Goal: Information Seeking & Learning: Check status

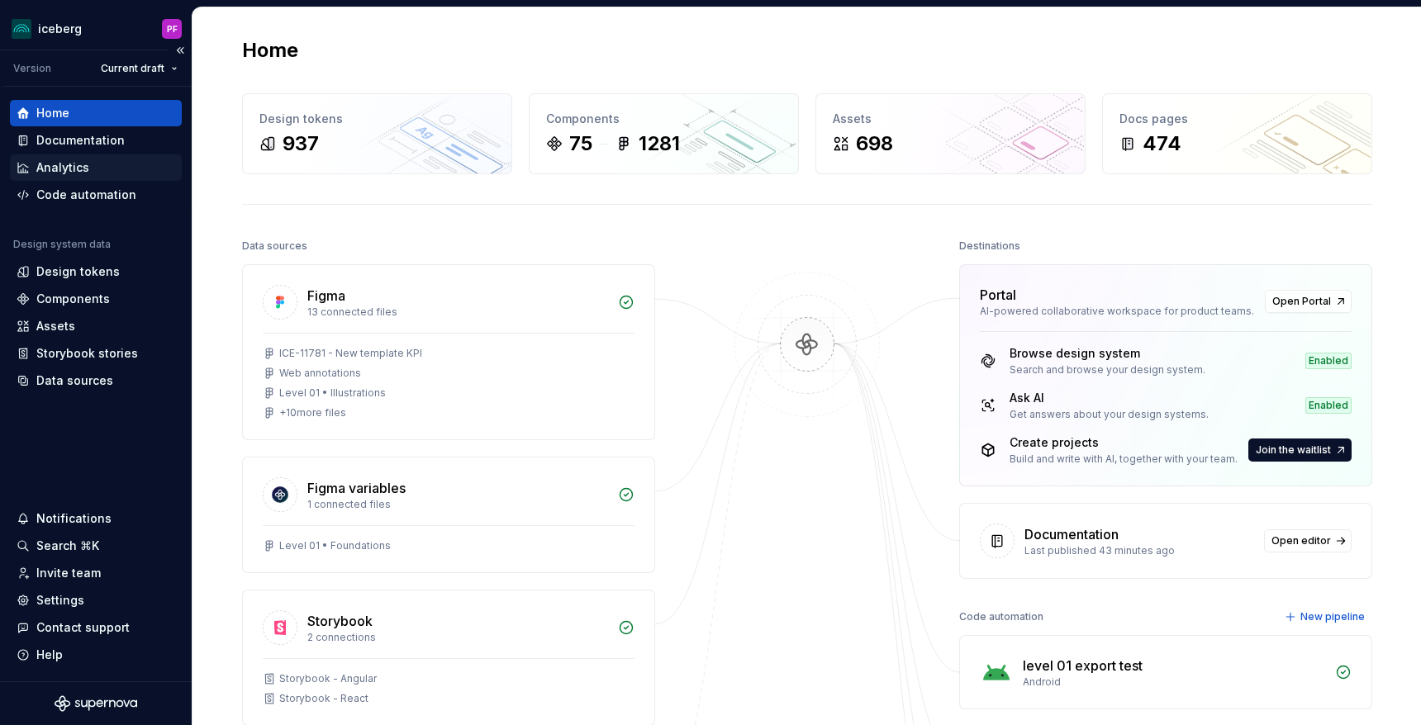
click at [80, 164] on div "Analytics" at bounding box center [62, 167] width 53 height 17
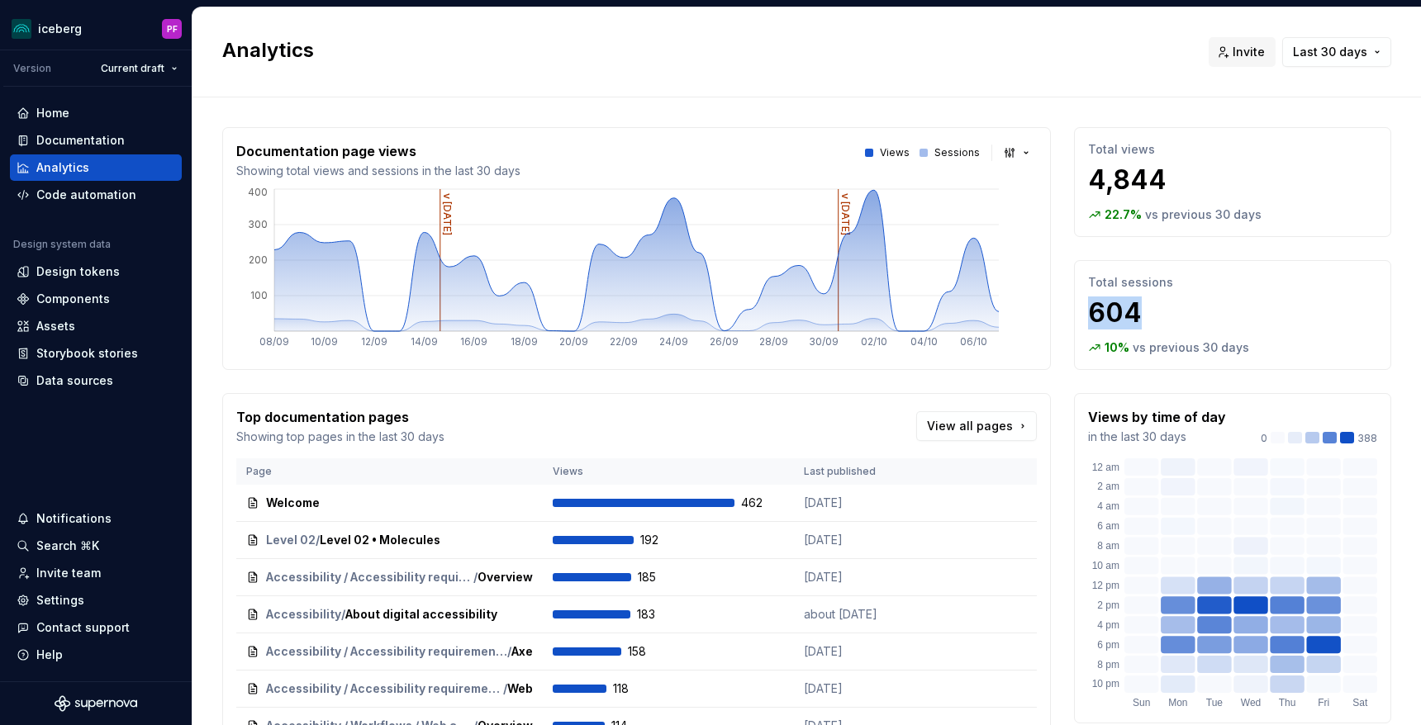
drag, startPoint x: 1090, startPoint y: 302, endPoint x: 1142, endPoint y: 302, distance: 52.0
click at [1142, 302] on p "604" at bounding box center [1232, 313] width 289 height 33
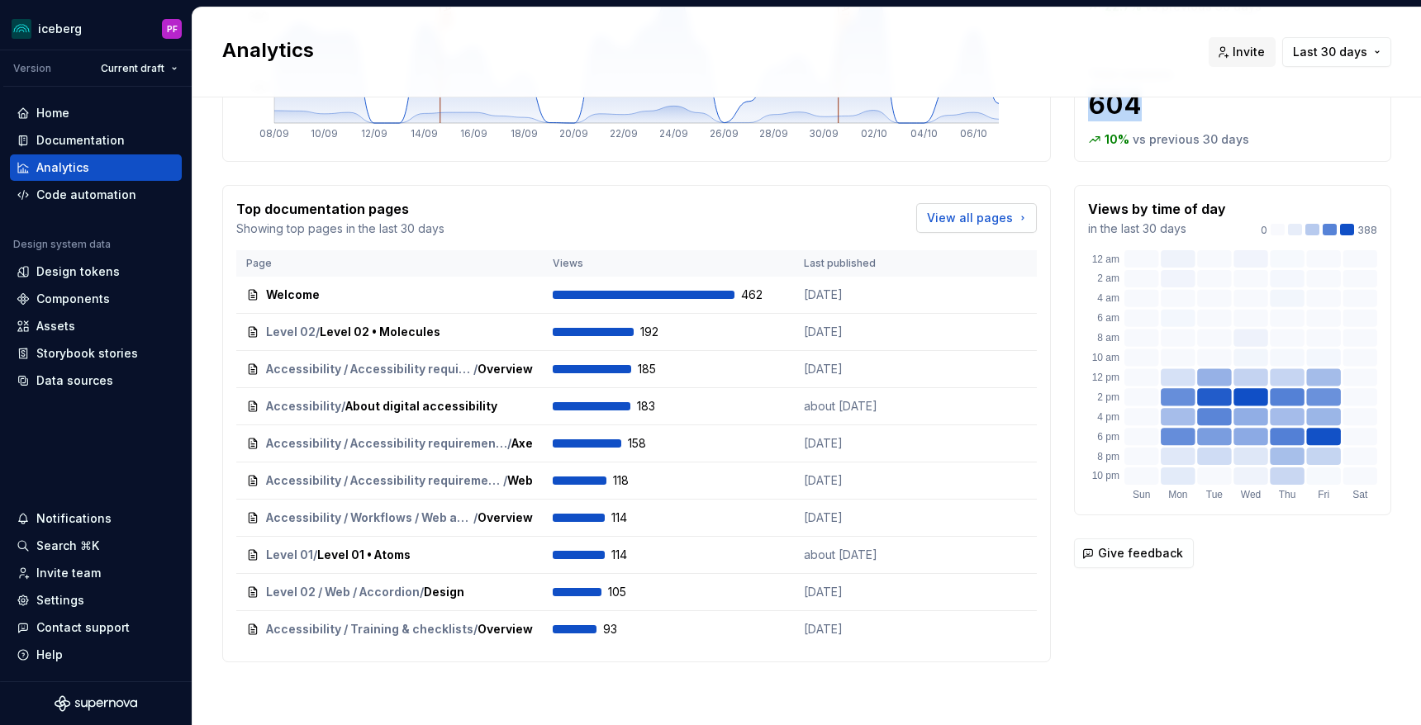
click at [975, 222] on span "View all pages" at bounding box center [970, 218] width 86 height 17
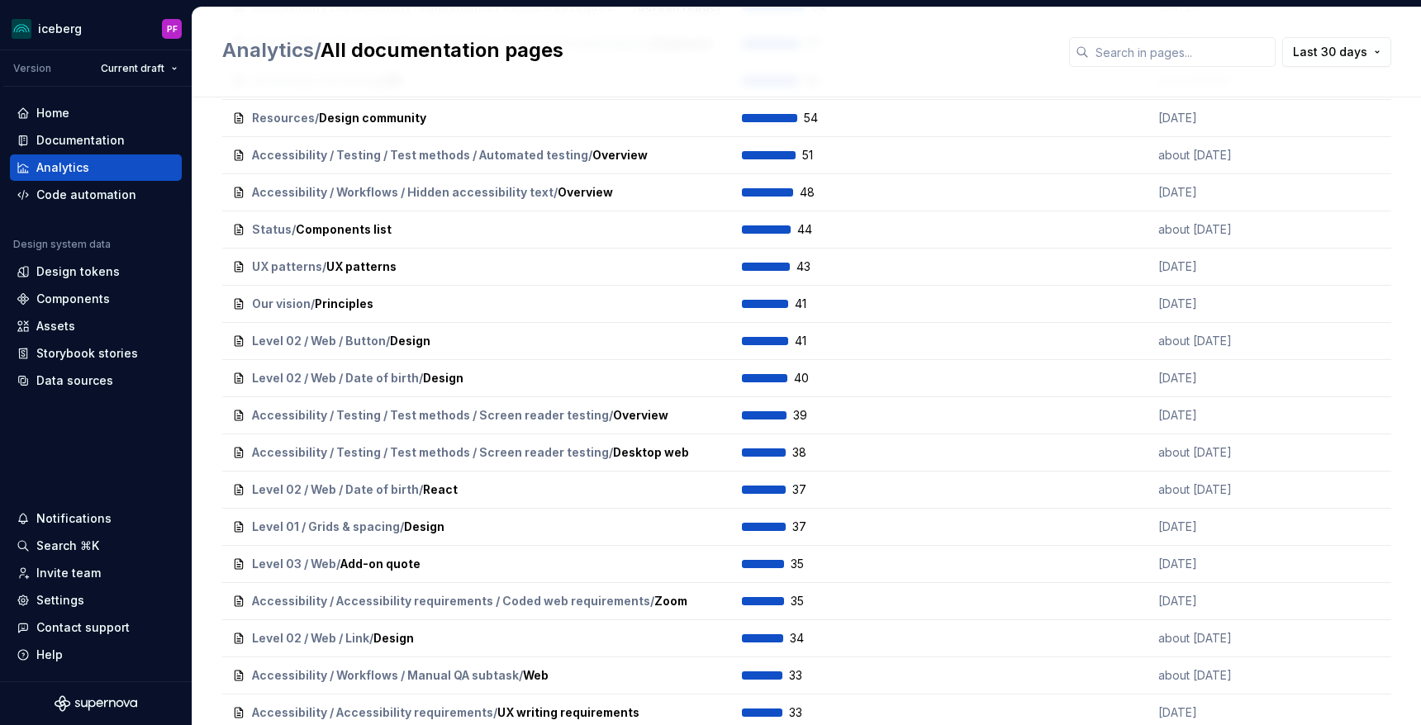
scroll to position [726, 0]
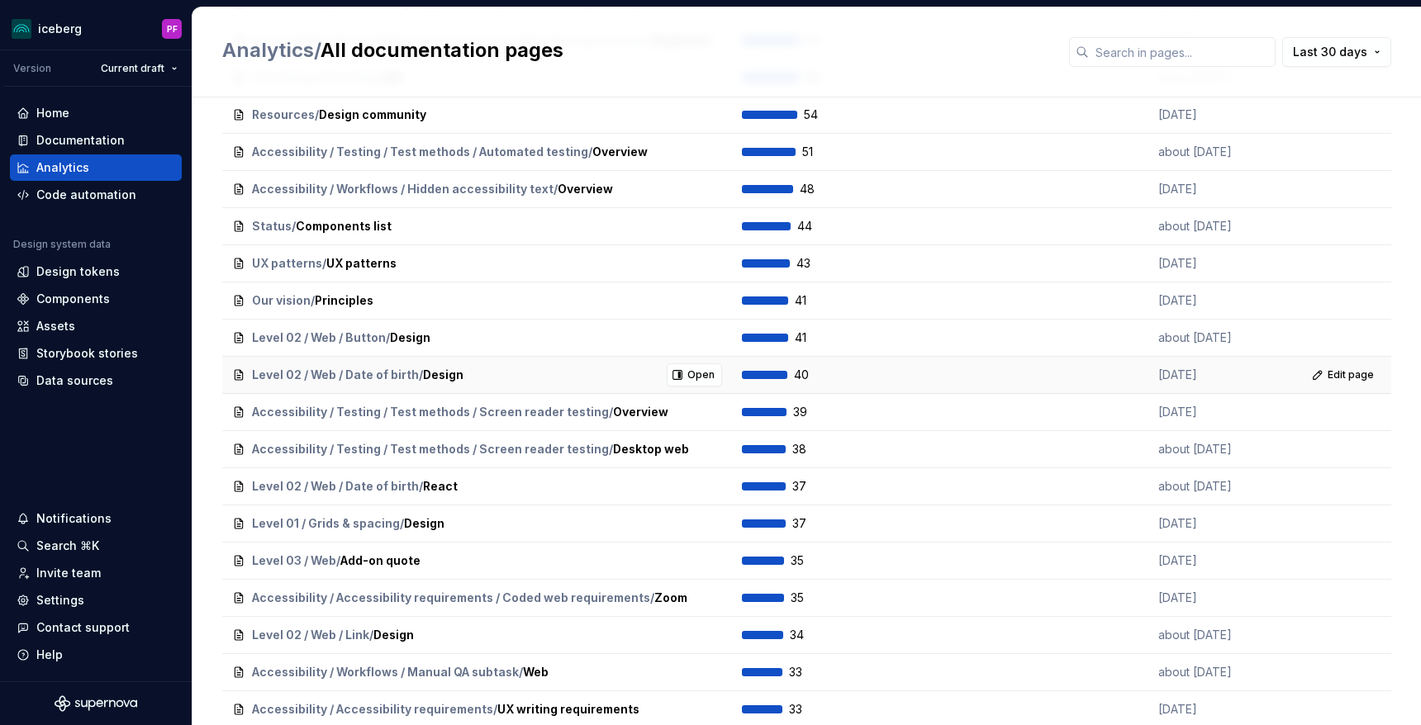
click at [492, 370] on div "Level 02 / Web / Date of birth / Design Open" at bounding box center [477, 374] width 490 height 23
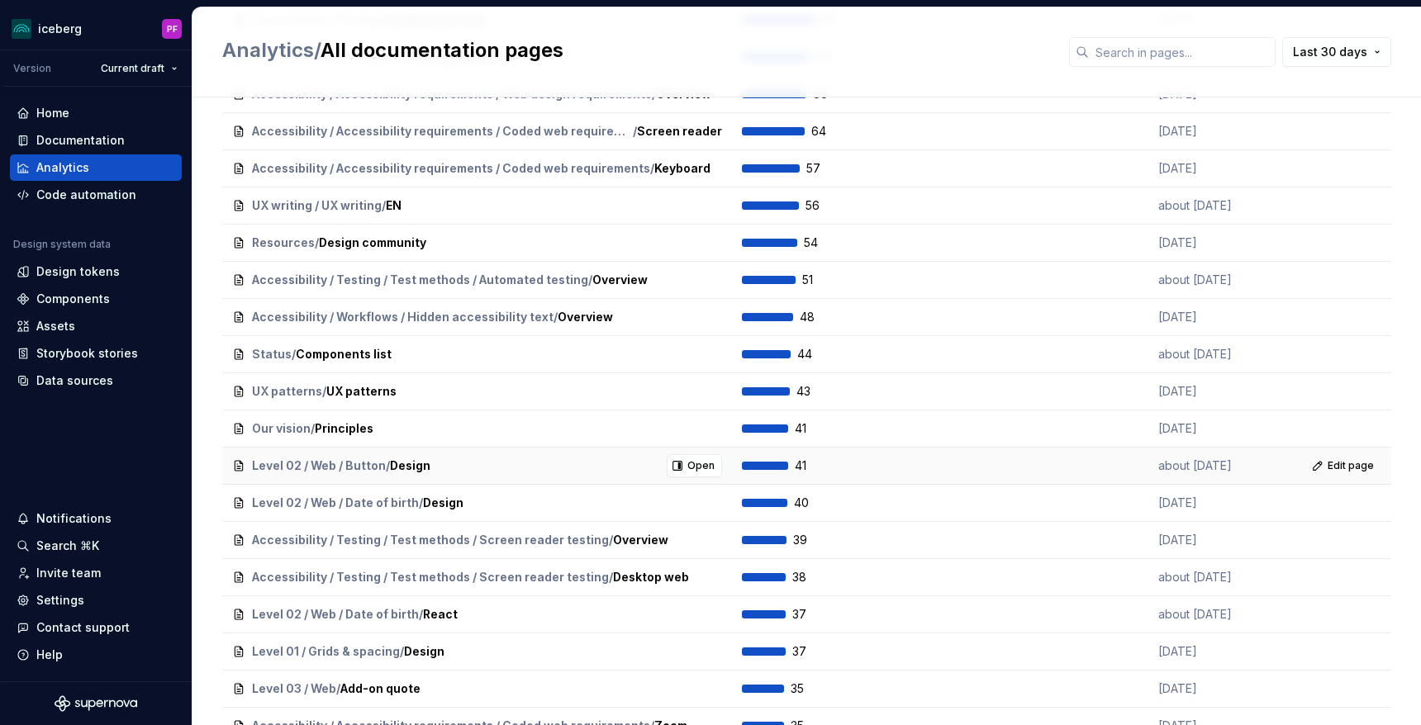
scroll to position [0, 0]
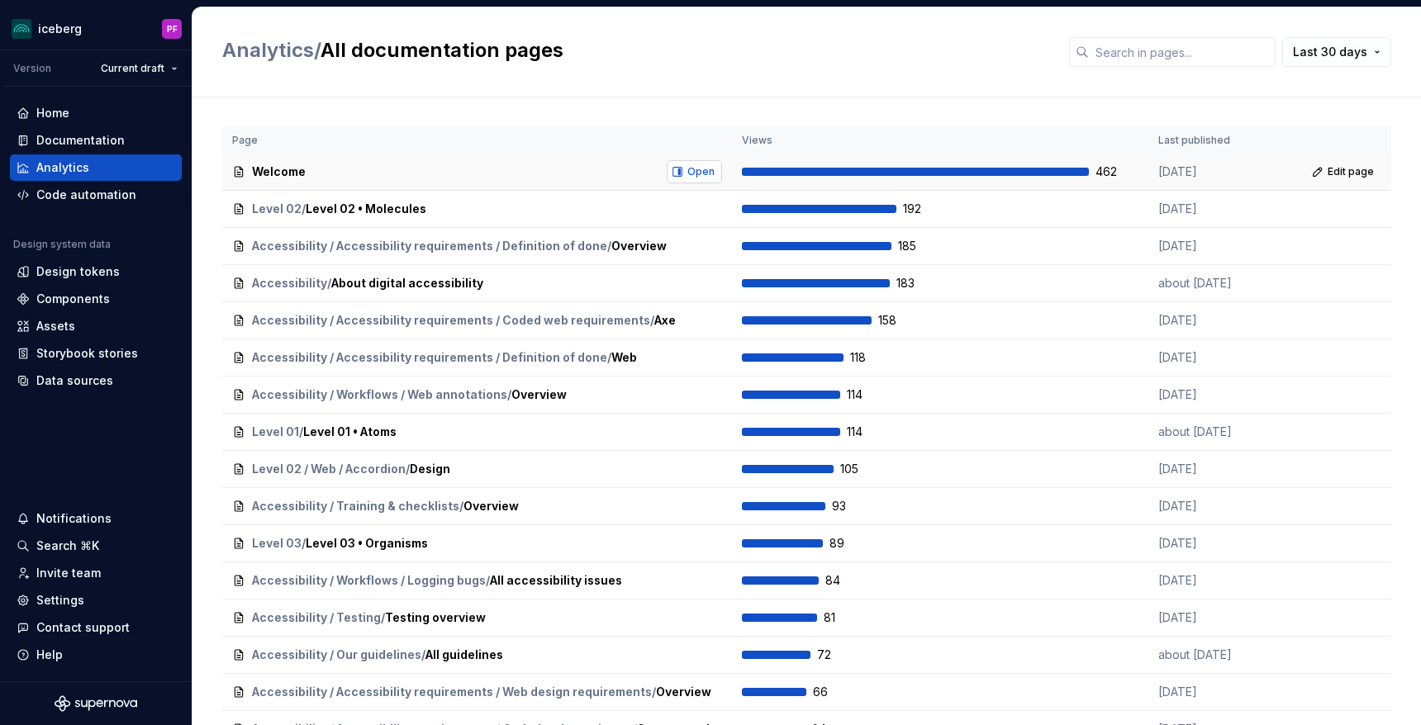
click at [708, 172] on span "Open" at bounding box center [700, 171] width 27 height 13
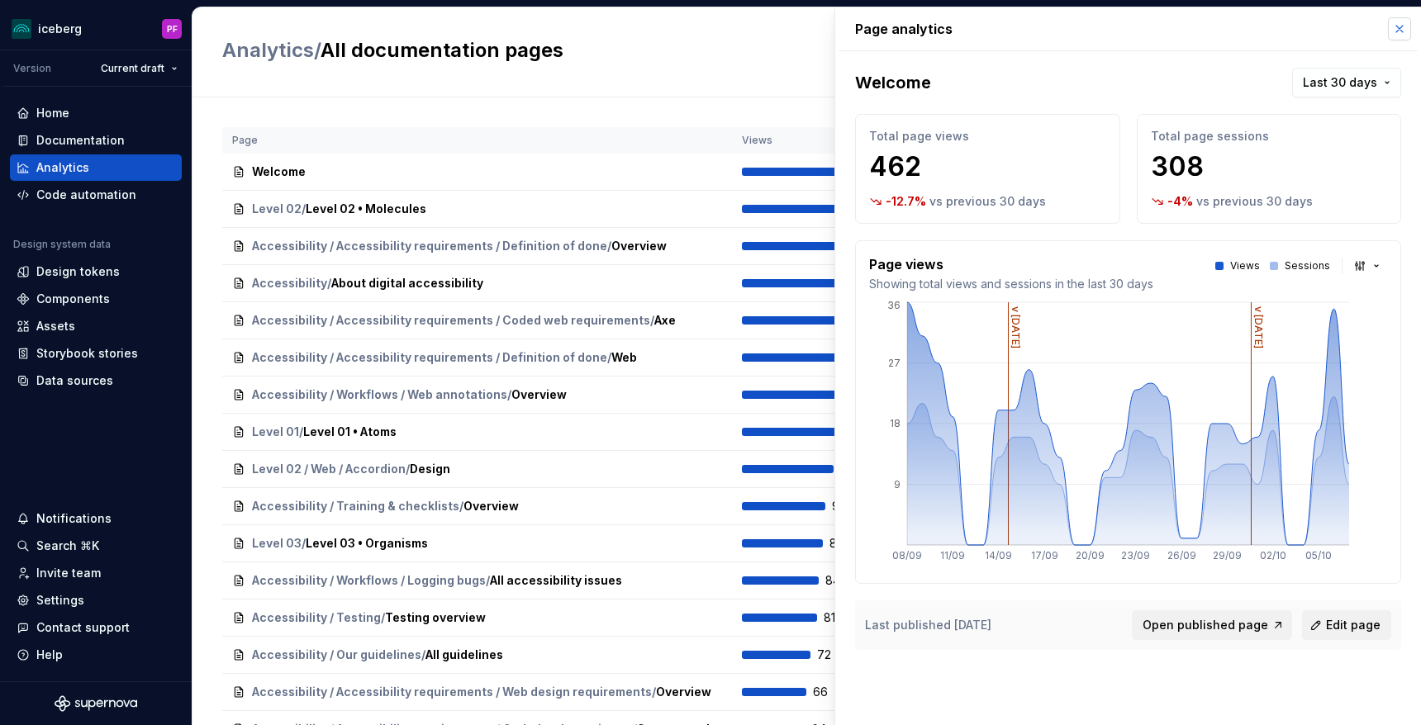
click at [1394, 23] on button "button" at bounding box center [1399, 28] width 23 height 23
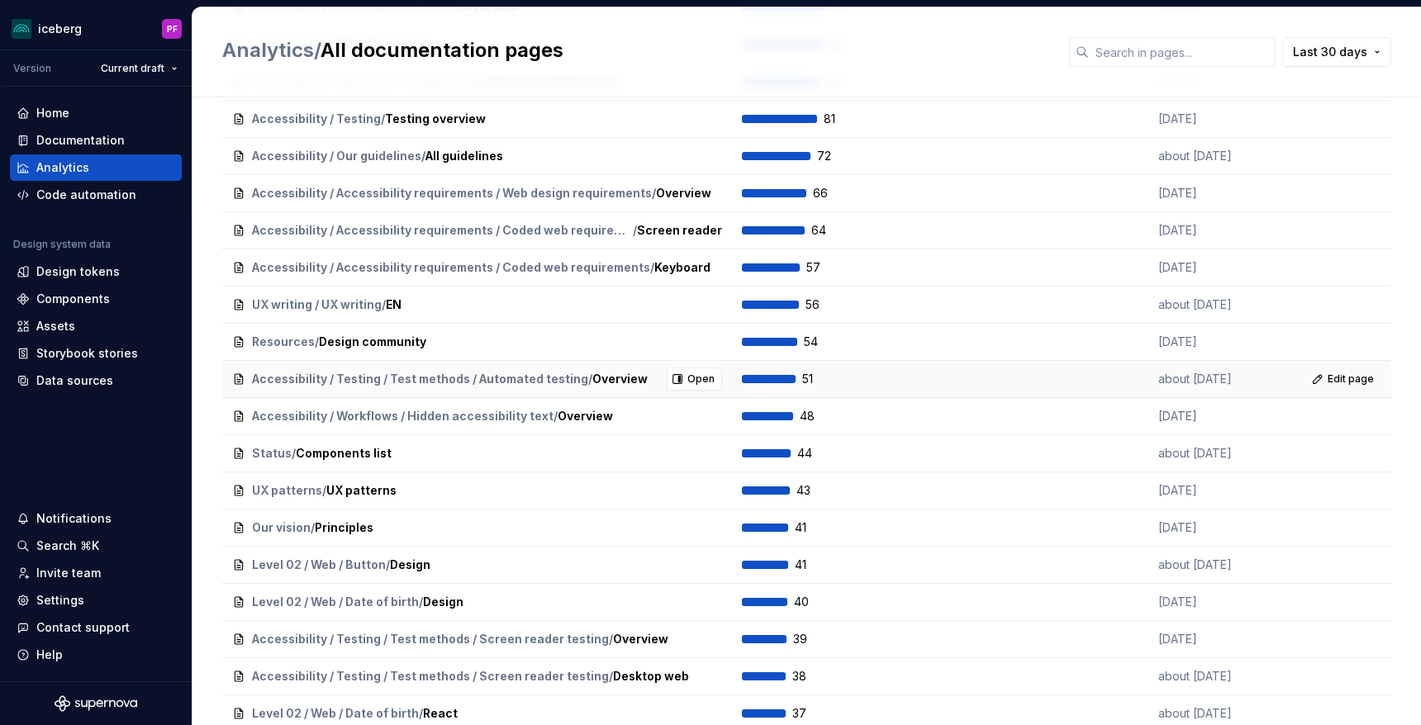
scroll to position [501, 0]
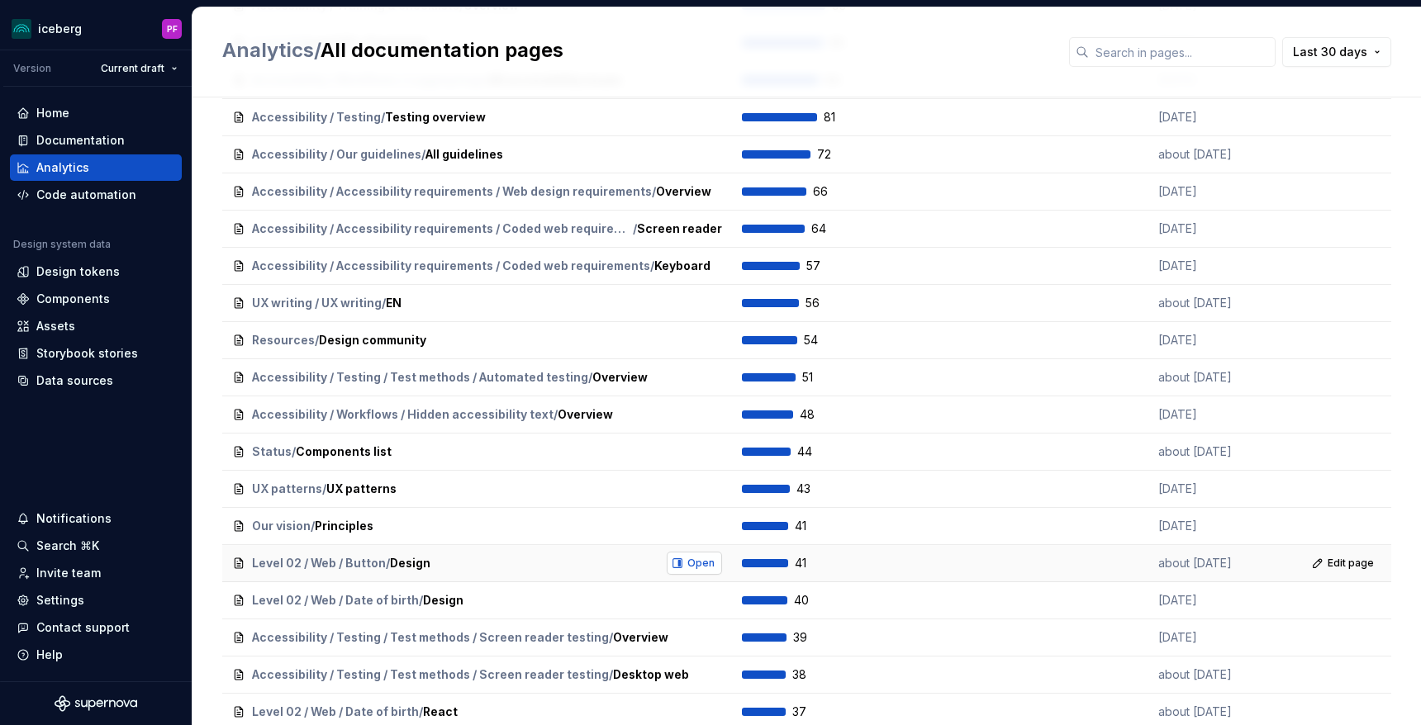
click at [692, 566] on span "Open" at bounding box center [700, 563] width 27 height 13
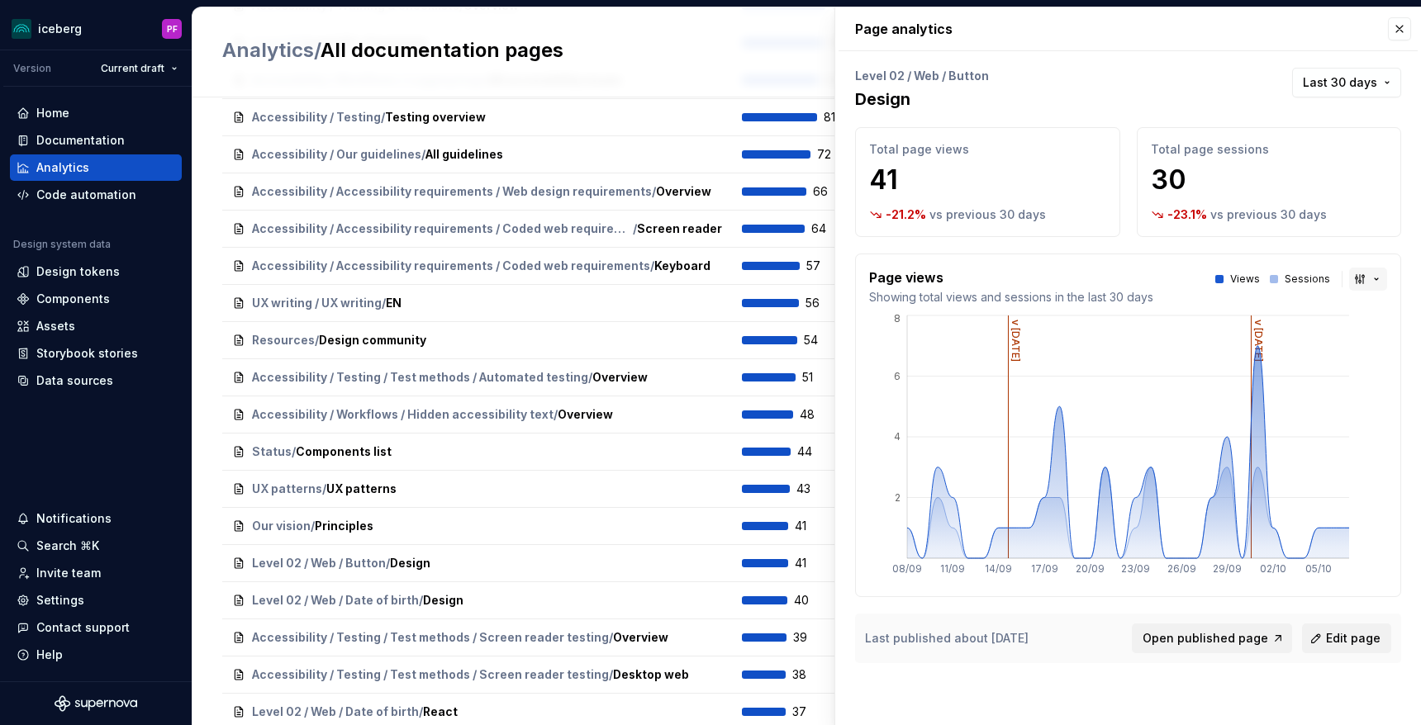
click at [1380, 274] on button "button" at bounding box center [1368, 279] width 38 height 23
click at [1332, 338] on div "Bar chart" at bounding box center [1329, 338] width 52 height 17
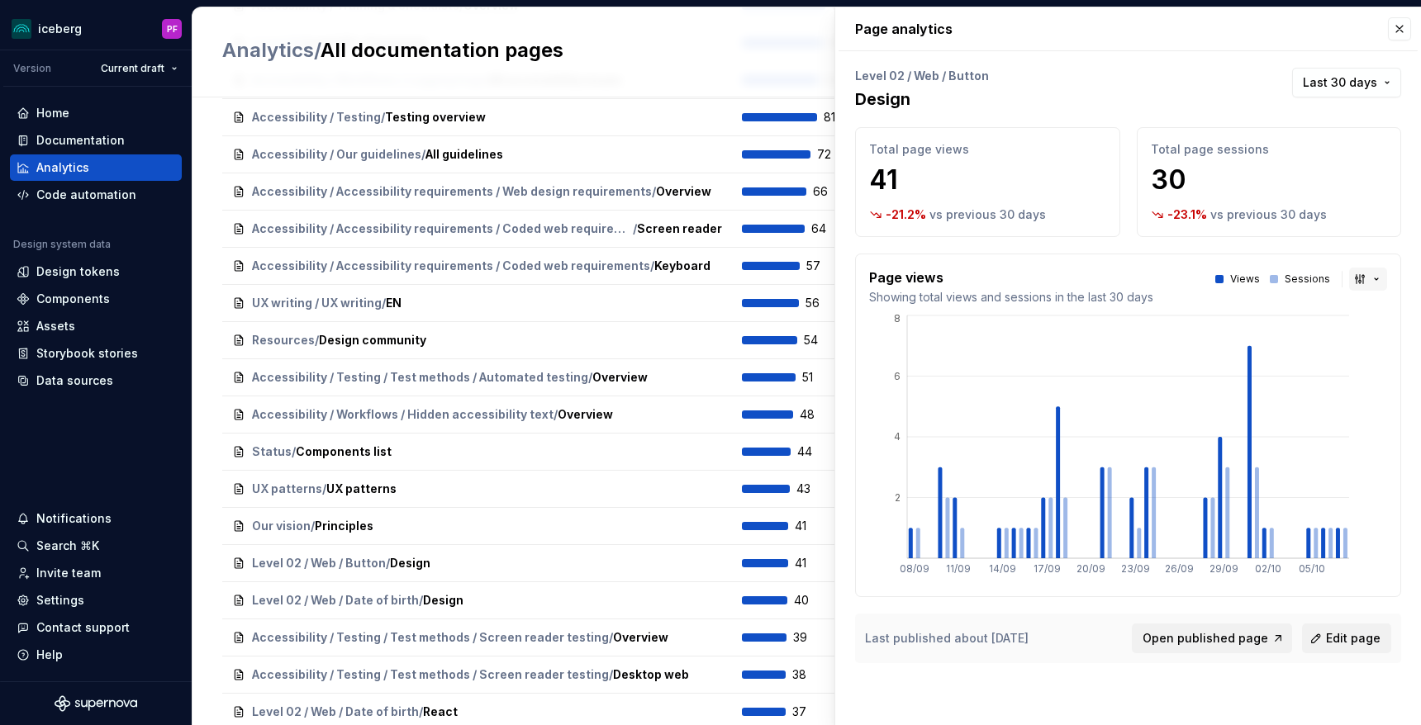
click at [1357, 281] on button "button" at bounding box center [1368, 279] width 38 height 23
click at [1308, 362] on div "Line chart" at bounding box center [1332, 364] width 58 height 17
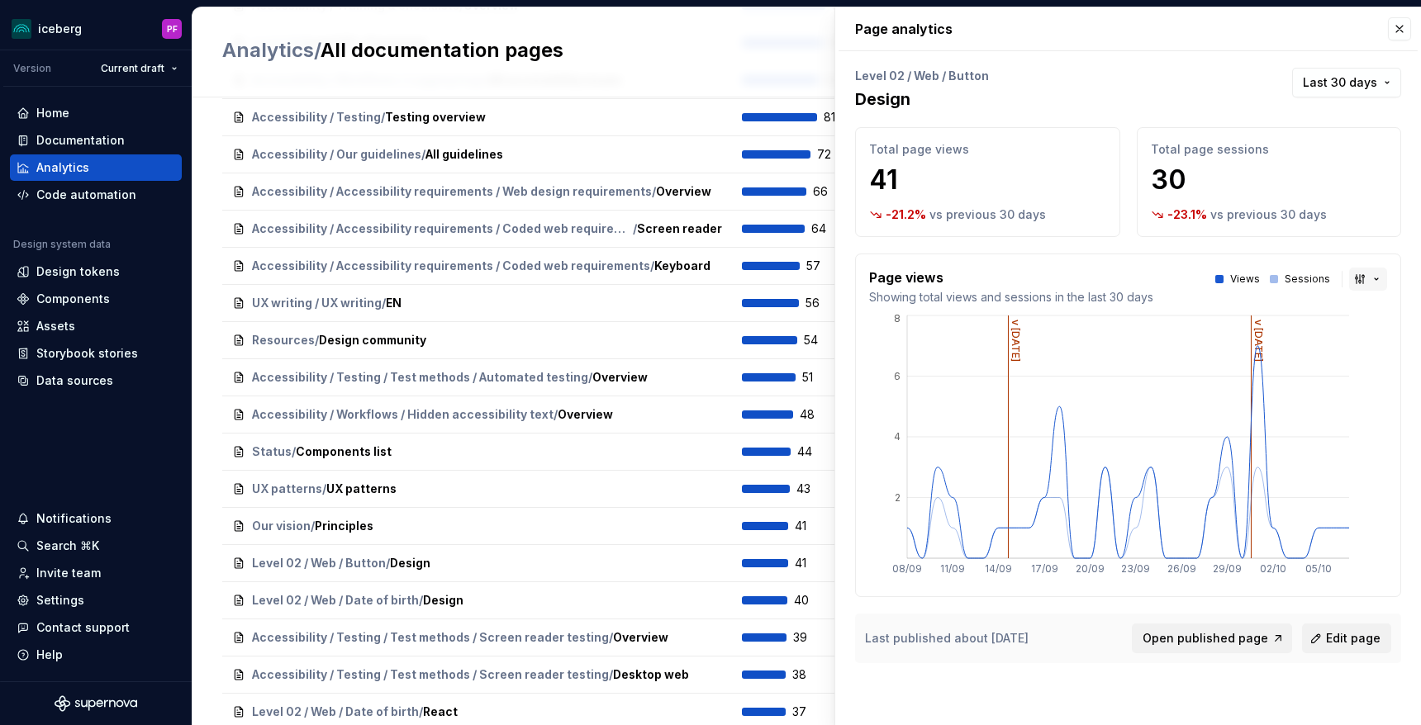
click at [1362, 288] on button "button" at bounding box center [1368, 279] width 38 height 23
click at [1328, 314] on div "Area chart" at bounding box center [1332, 311] width 59 height 17
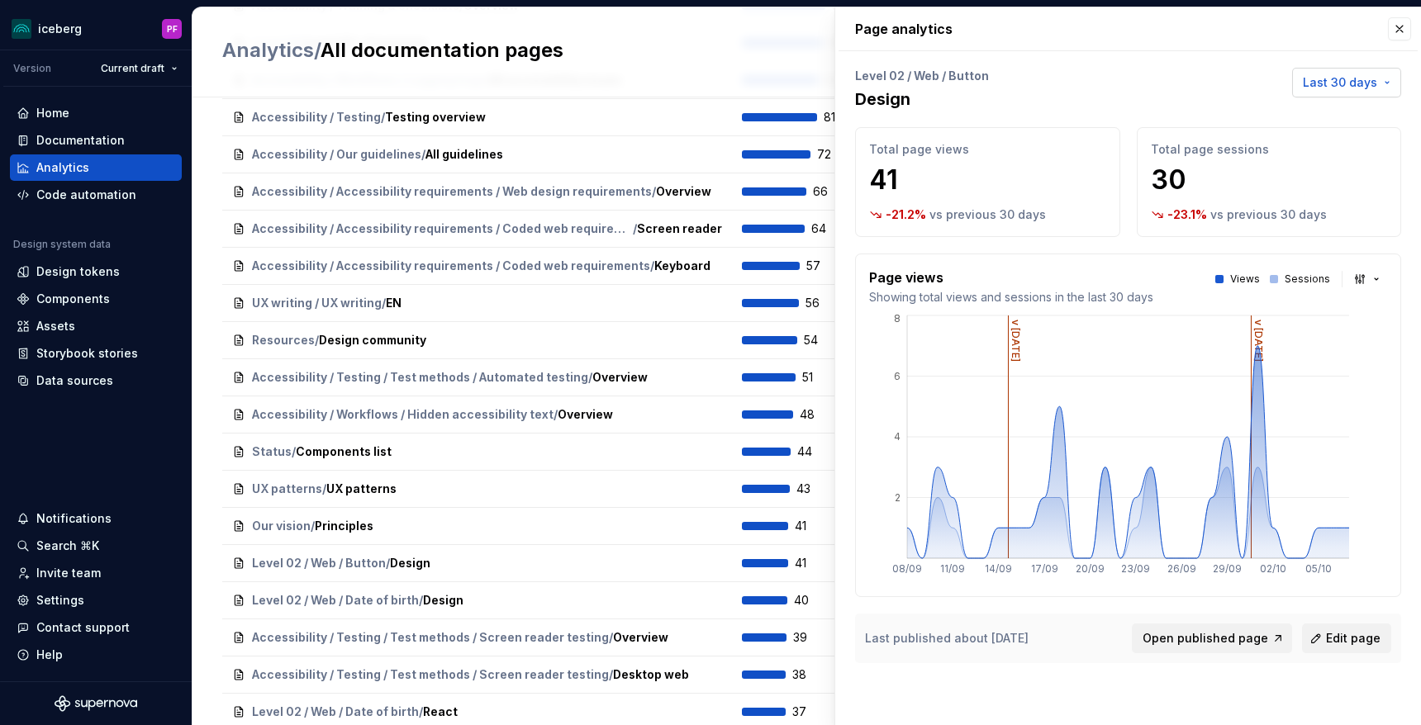
click at [1370, 74] on span "Last 30 days" at bounding box center [1340, 82] width 74 height 17
click at [1284, 225] on div "Last year" at bounding box center [1277, 224] width 54 height 17
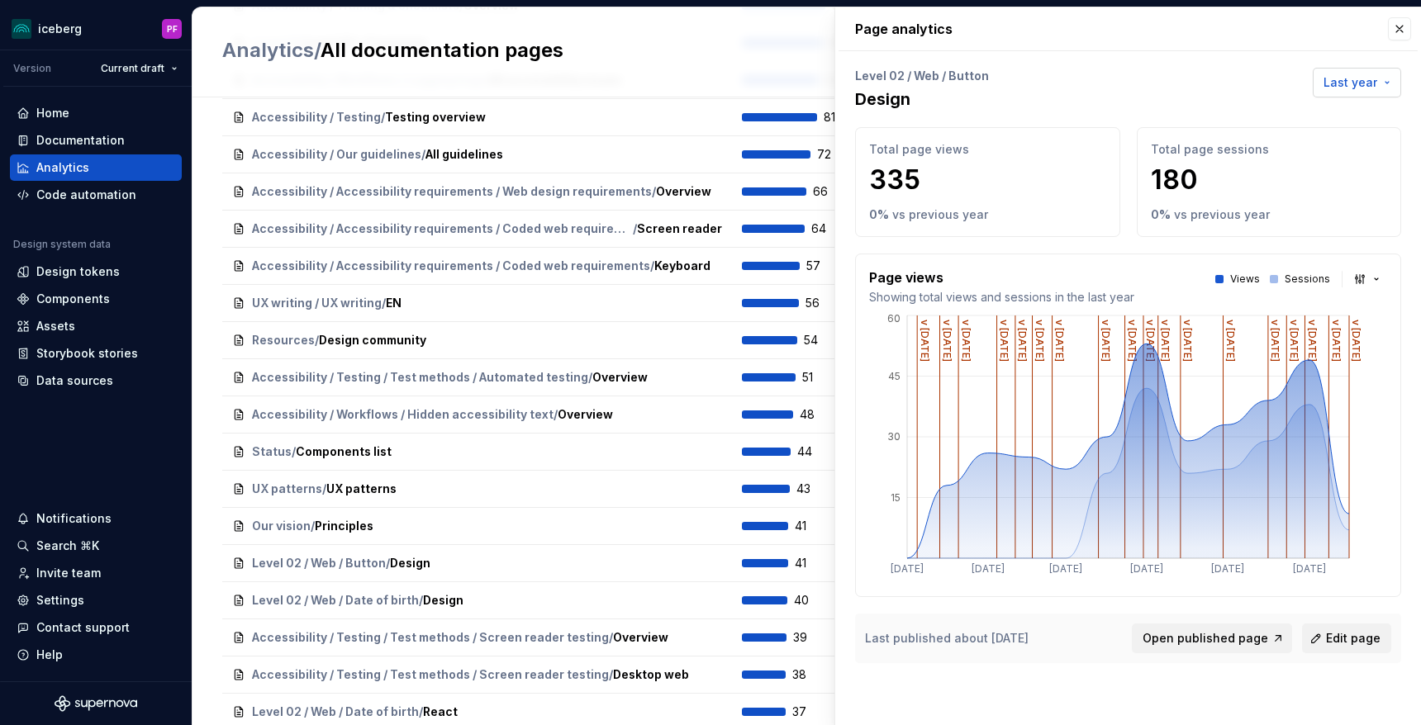
click at [1334, 93] on button "Last year" at bounding box center [1357, 83] width 88 height 30
click at [1264, 130] on span "Last 7 days" at bounding box center [1309, 118] width 173 height 26
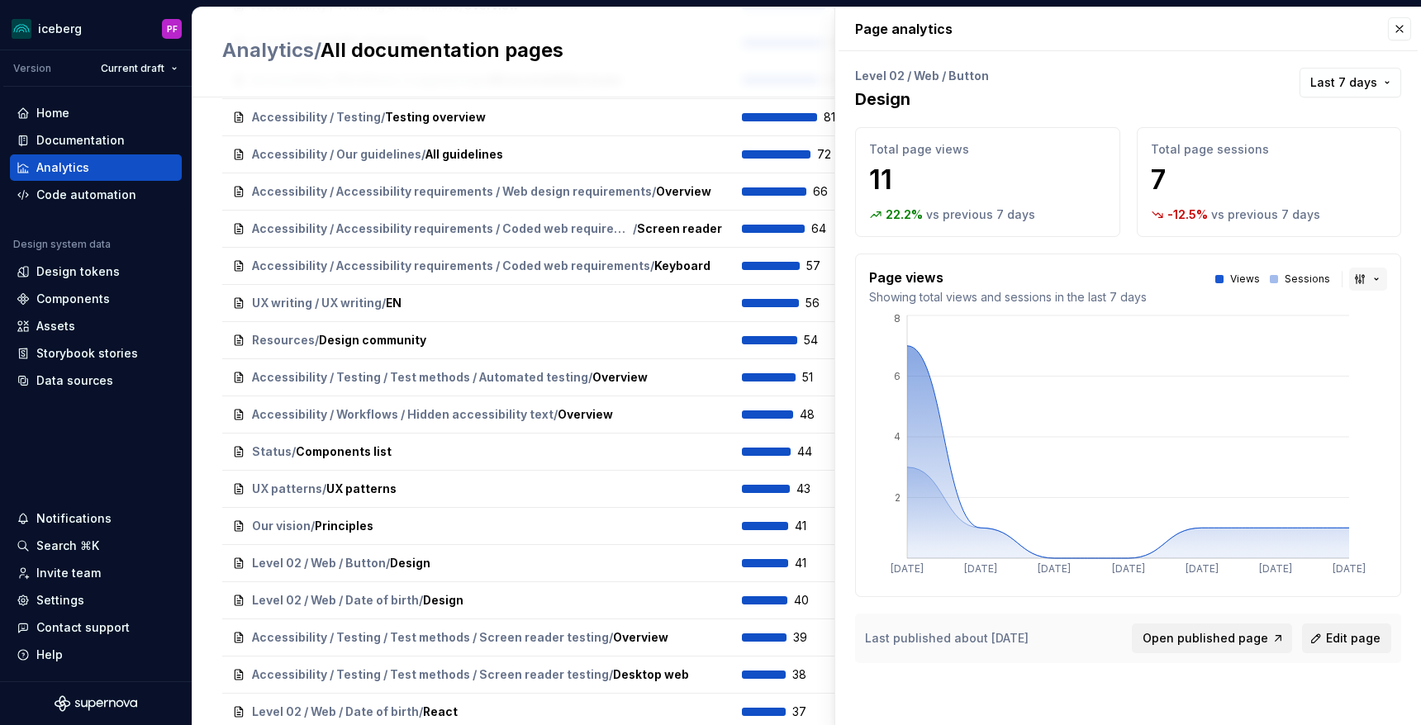
click at [1363, 288] on button "button" at bounding box center [1368, 279] width 38 height 23
click at [1340, 335] on div "Bar chart" at bounding box center [1329, 338] width 52 height 17
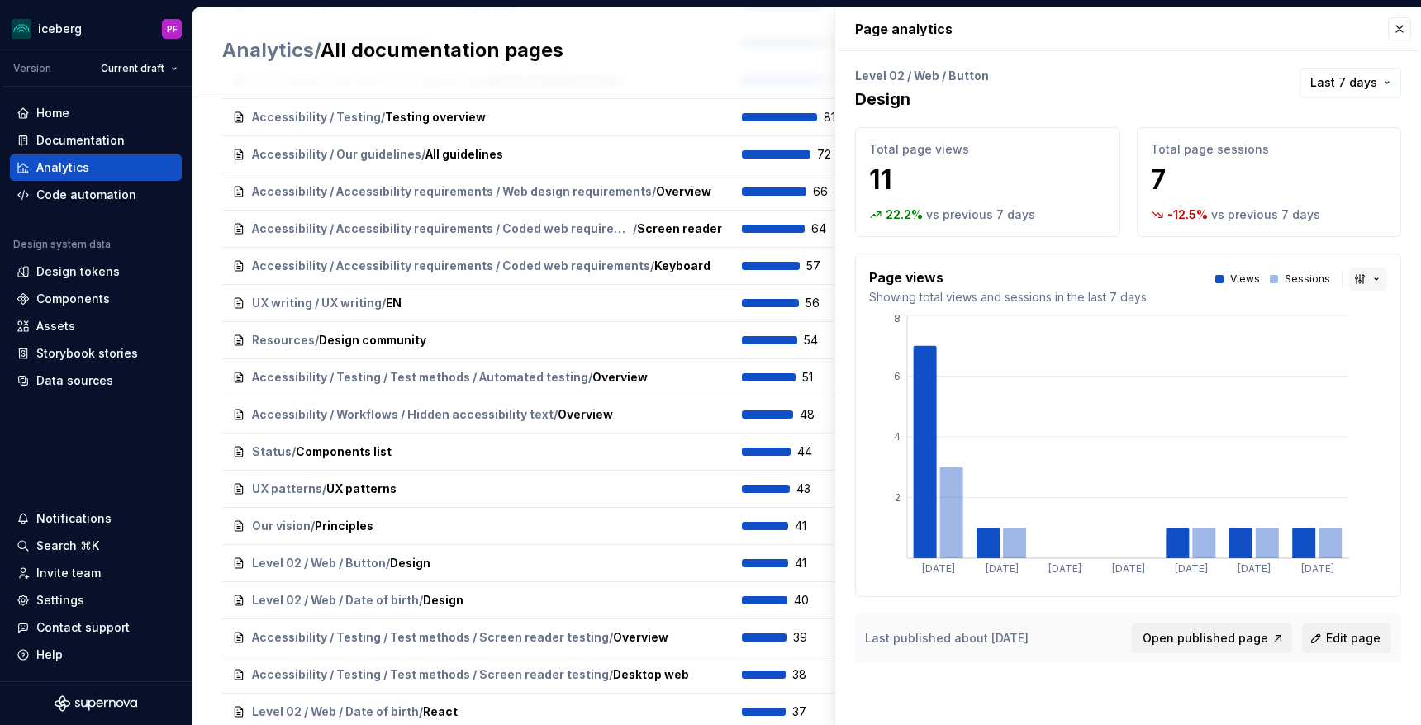
click at [1370, 283] on button "button" at bounding box center [1368, 279] width 38 height 23
click at [444, 168] on html "iceberg PF Version Current draft Home Documentation Analytics Code automation D…" at bounding box center [710, 362] width 1421 height 725
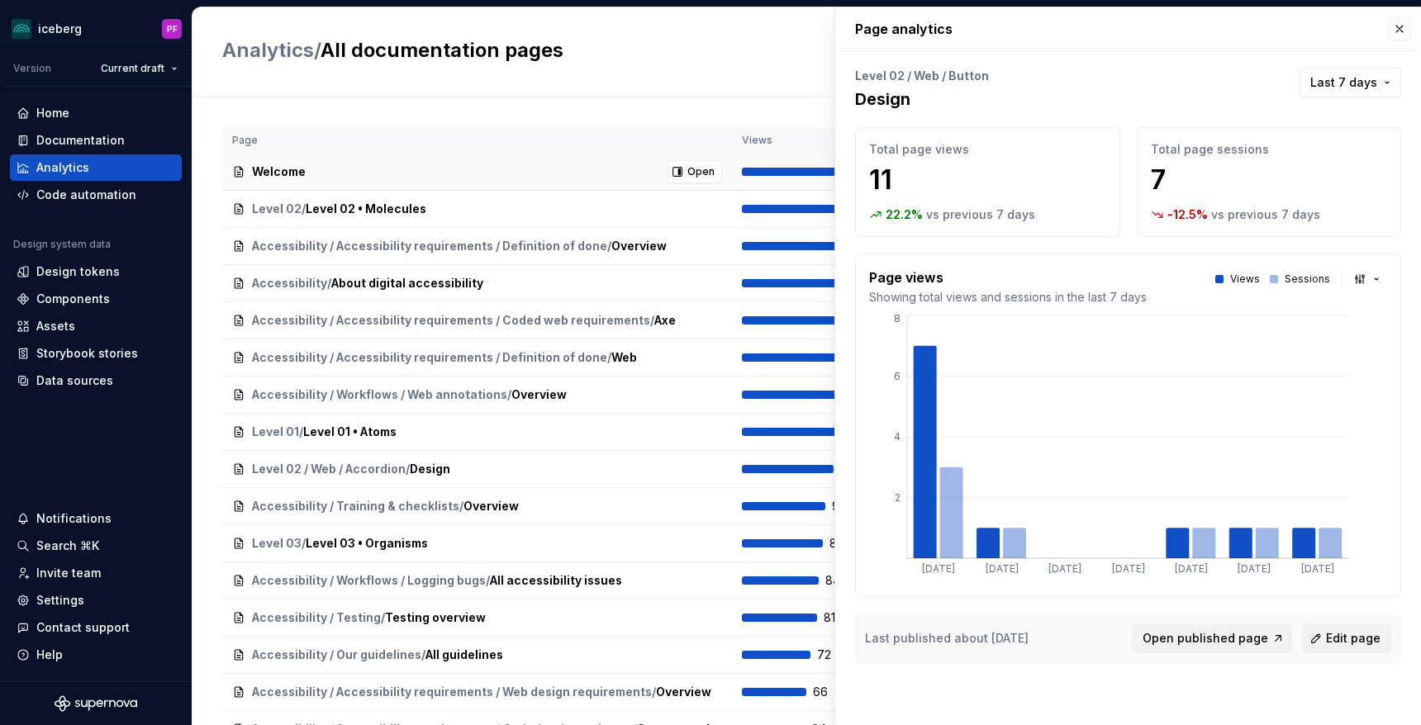
click at [297, 173] on span "Welcome" at bounding box center [279, 172] width 54 height 17
click at [698, 169] on span "Open" at bounding box center [700, 171] width 27 height 13
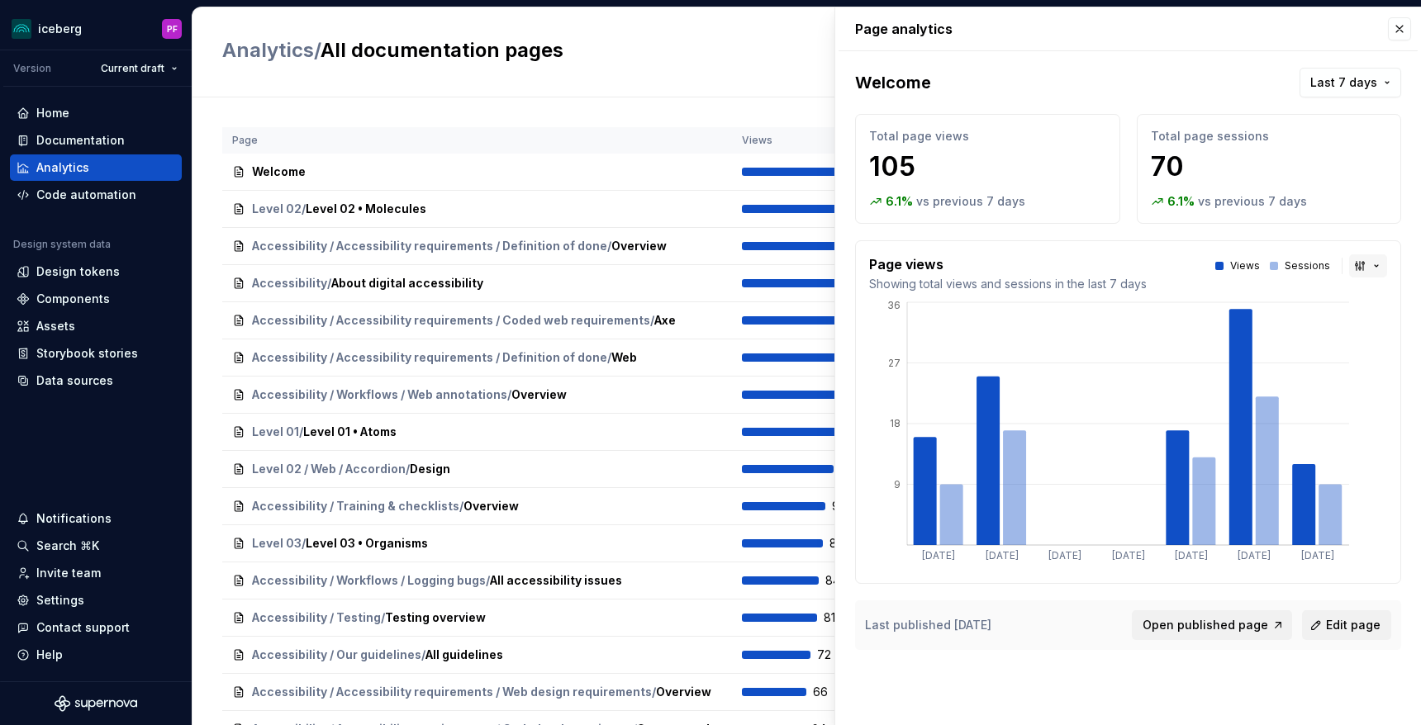
click at [1371, 265] on button "button" at bounding box center [1368, 265] width 38 height 23
click at [1351, 347] on div "Line chart" at bounding box center [1332, 351] width 58 height 17
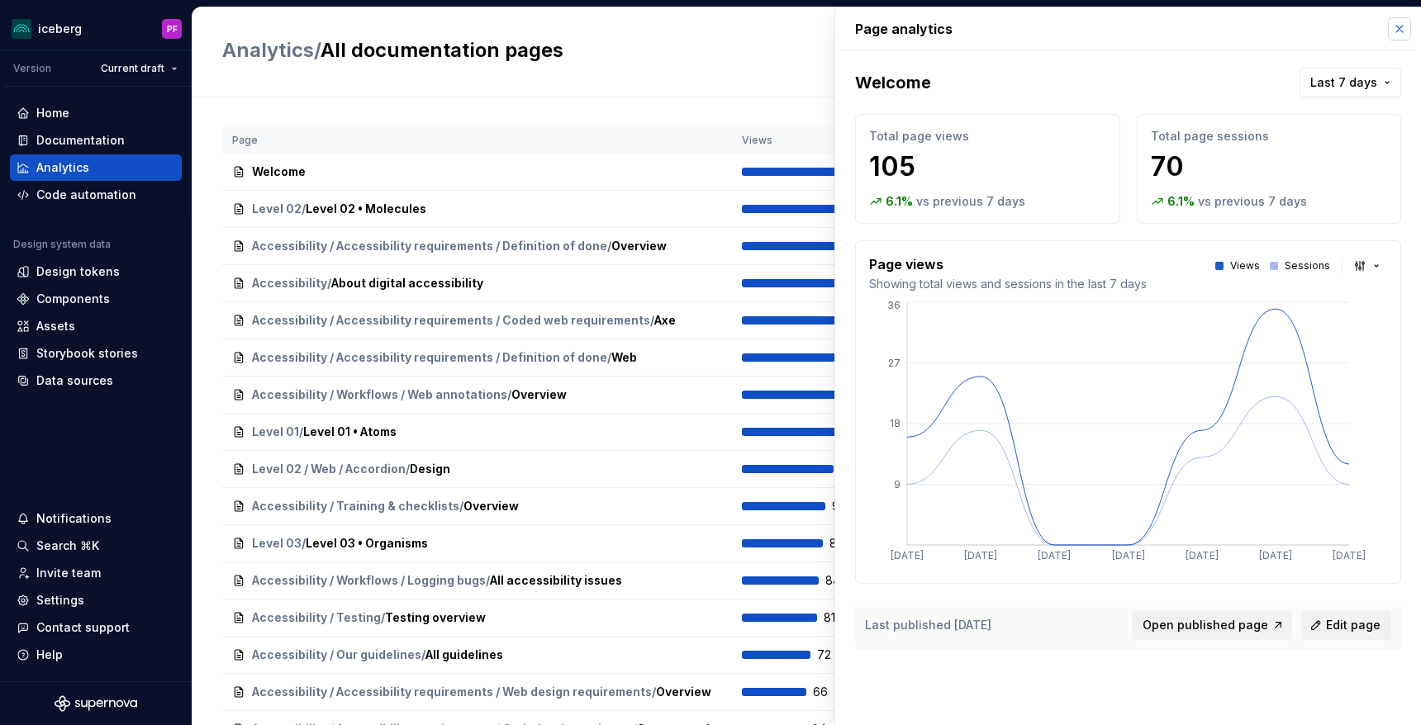
click at [1408, 32] on button "button" at bounding box center [1399, 28] width 23 height 23
